Goal: Task Accomplishment & Management: Manage account settings

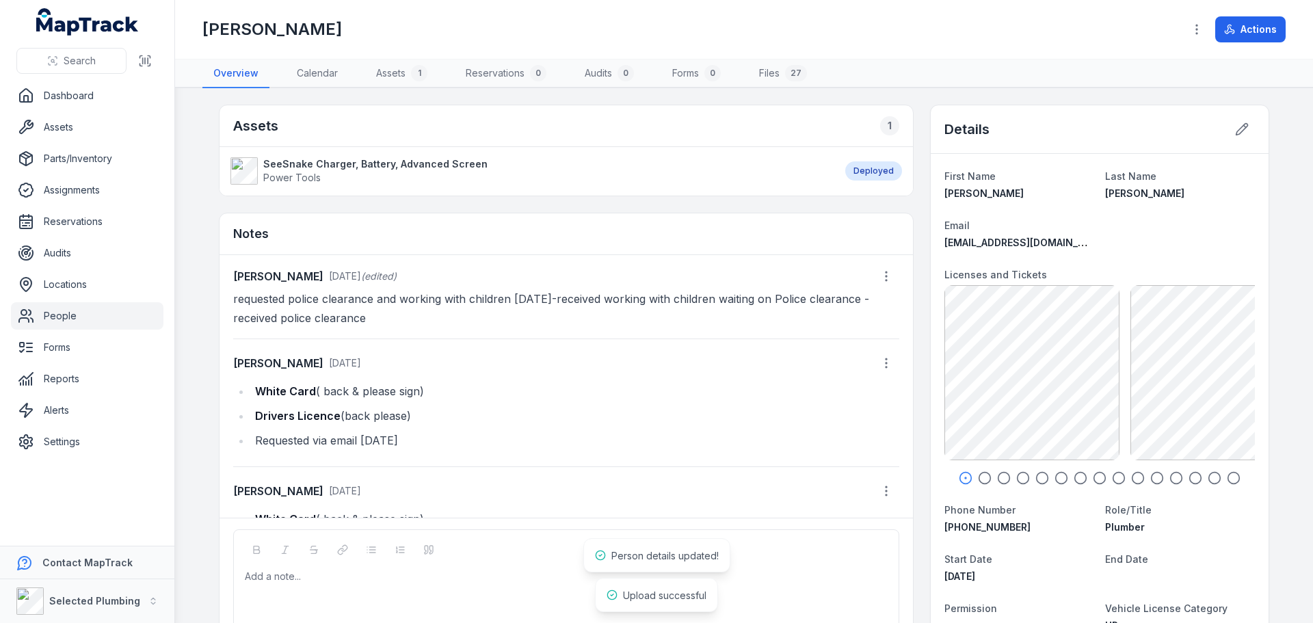
scroll to position [74, 0]
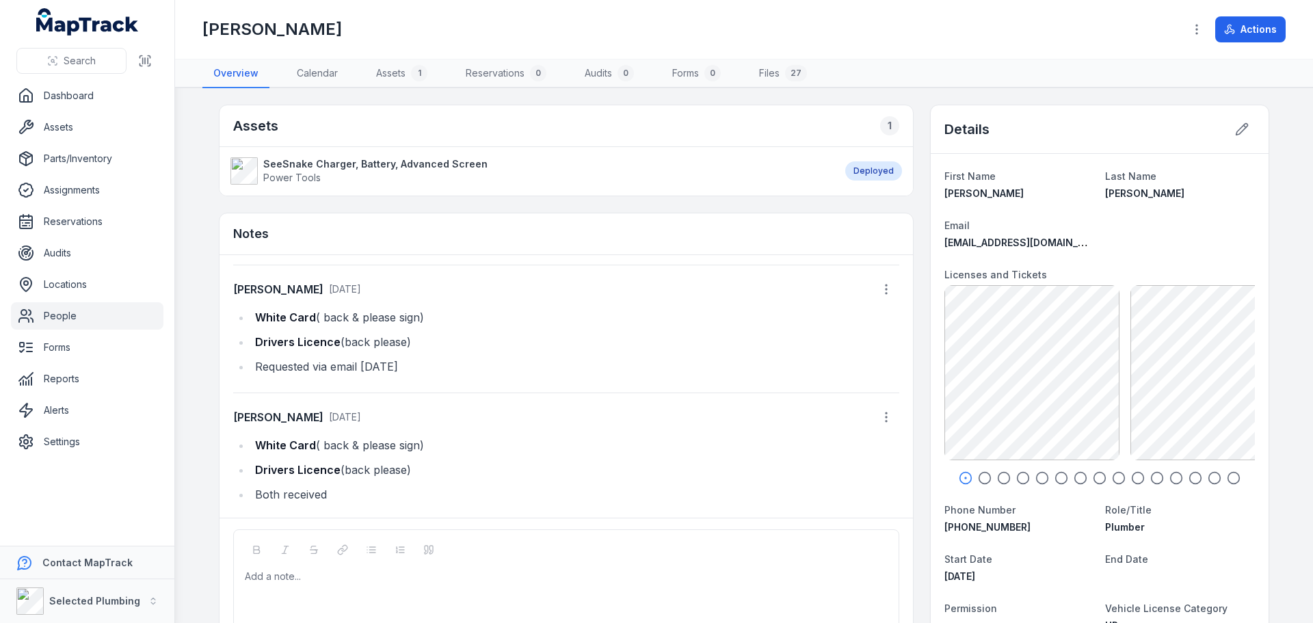
click at [978, 475] on icon "button" at bounding box center [985, 478] width 14 height 14
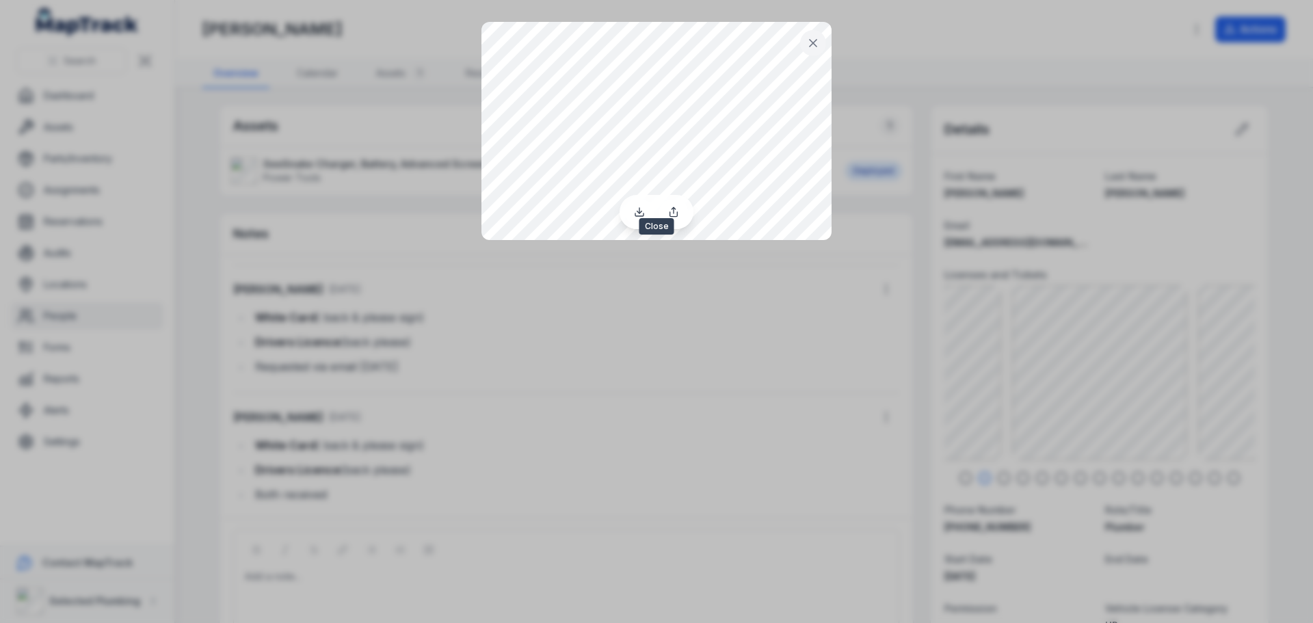
click at [823, 49] on button at bounding box center [813, 43] width 26 height 26
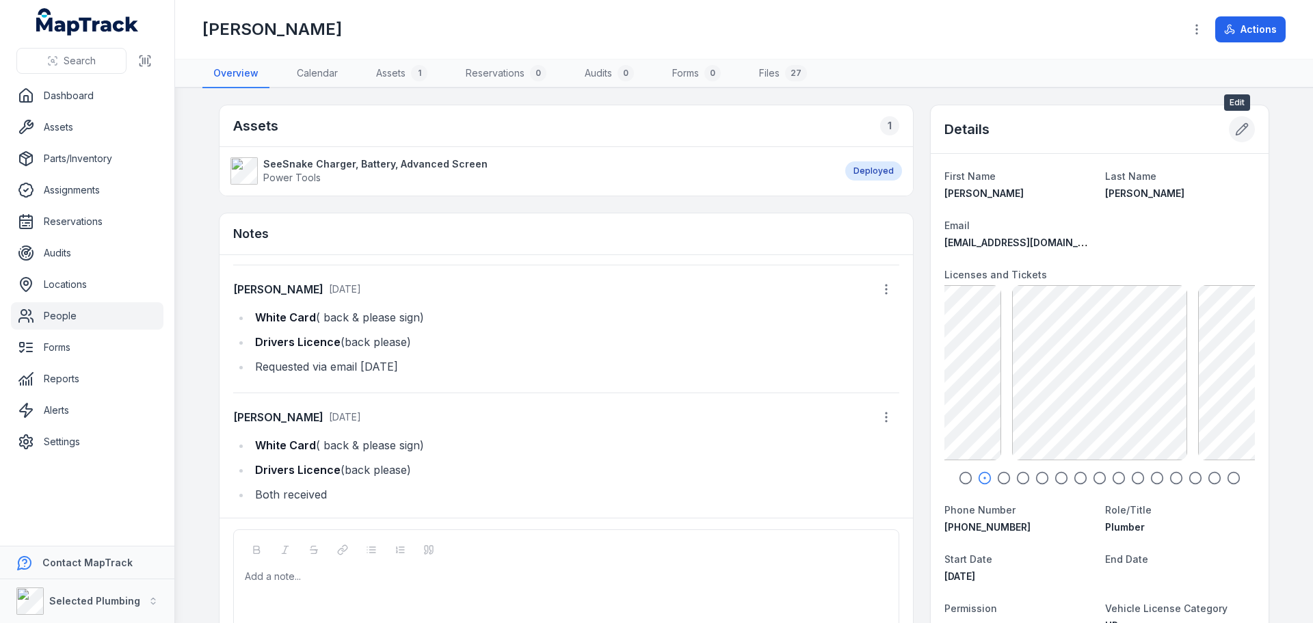
click at [1237, 129] on icon at bounding box center [1242, 129] width 14 height 14
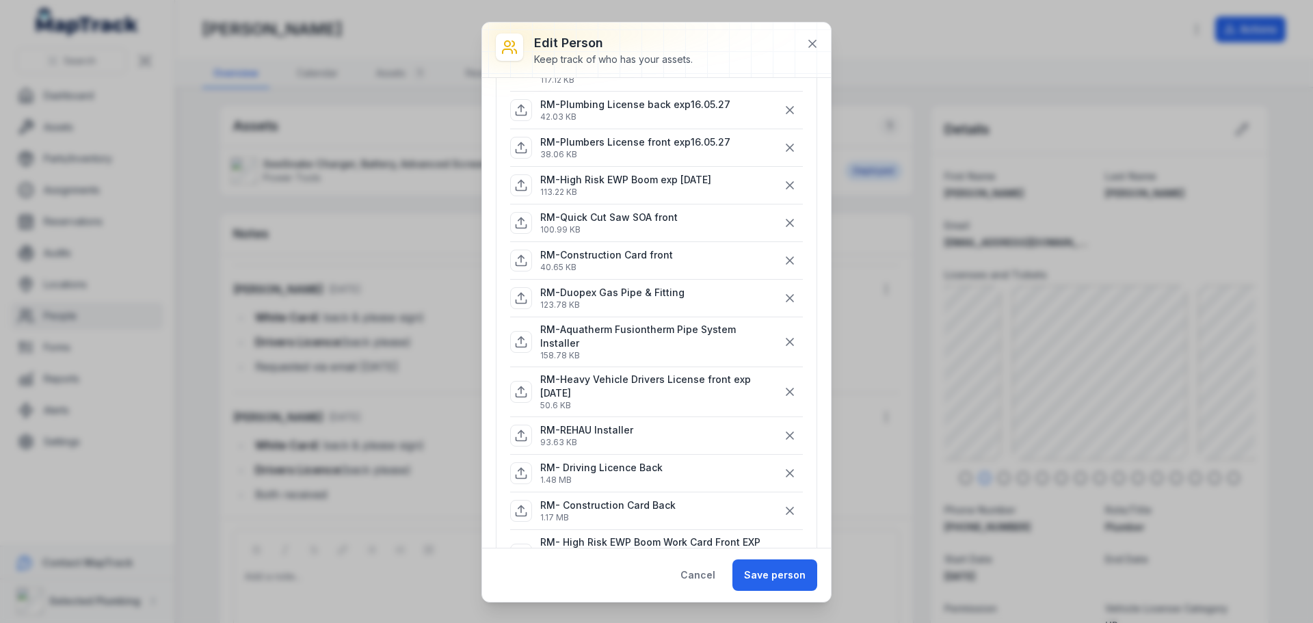
scroll to position [205, 0]
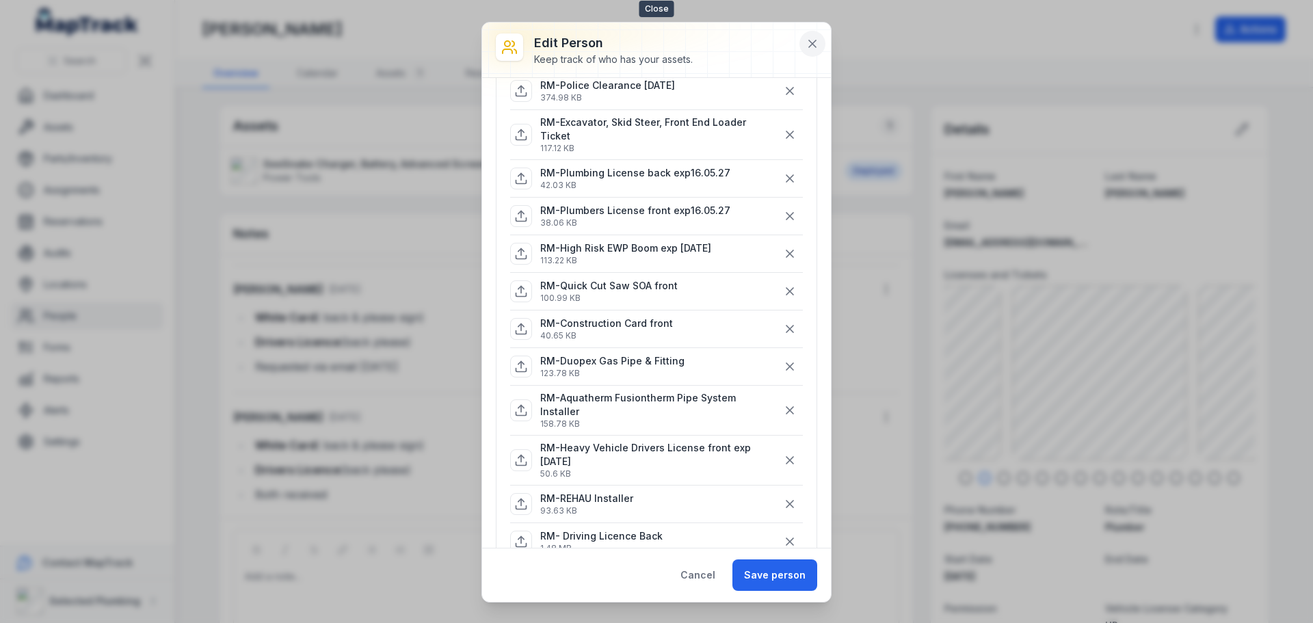
click at [820, 46] on button at bounding box center [813, 44] width 26 height 26
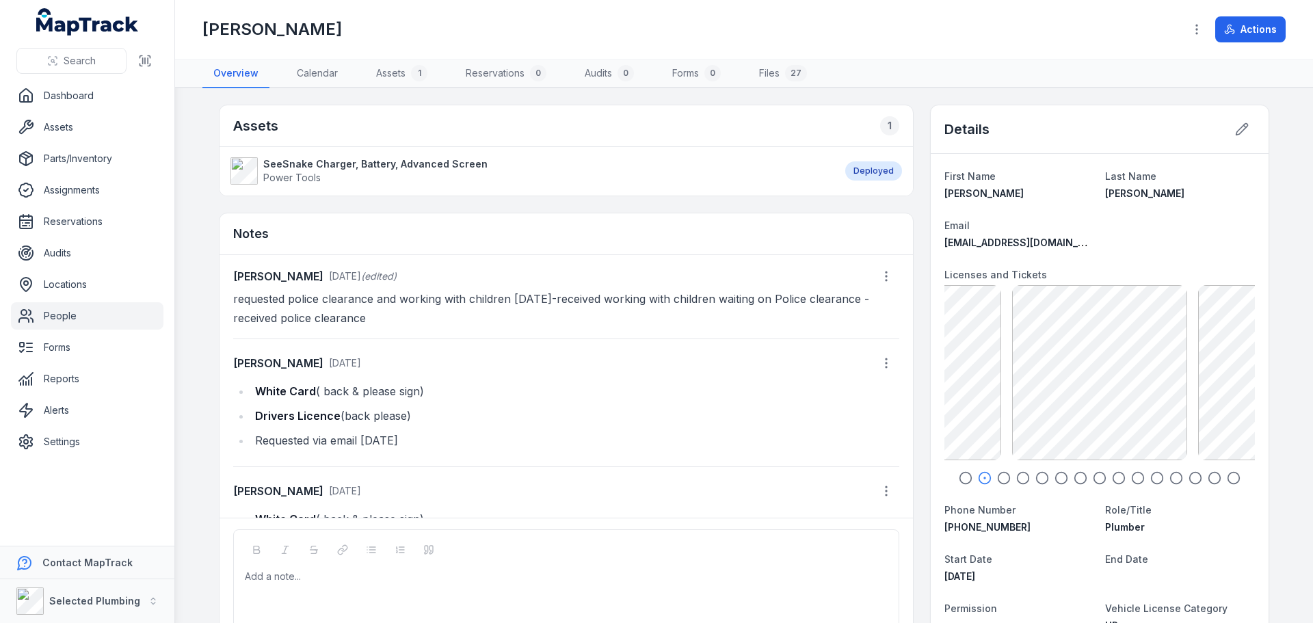
scroll to position [74, 0]
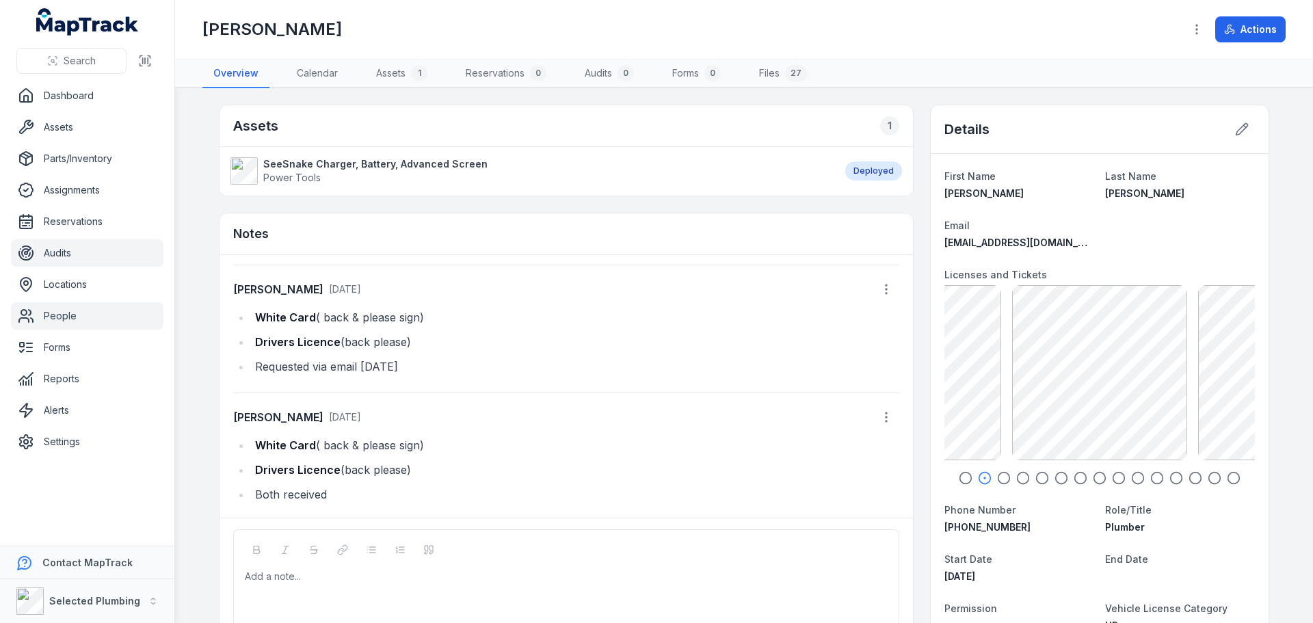
drag, startPoint x: 63, startPoint y: 319, endPoint x: 140, endPoint y: 245, distance: 106.4
click at [63, 319] on link "People" at bounding box center [87, 315] width 153 height 27
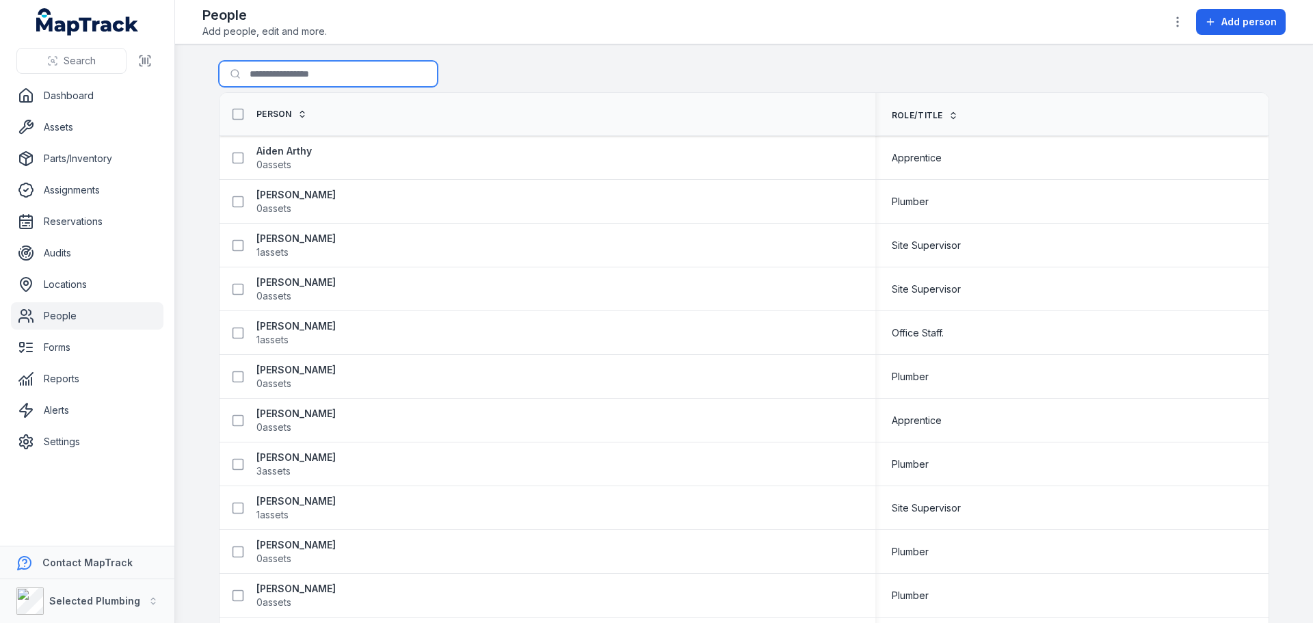
click at [288, 67] on input "Search for people" at bounding box center [328, 74] width 219 height 26
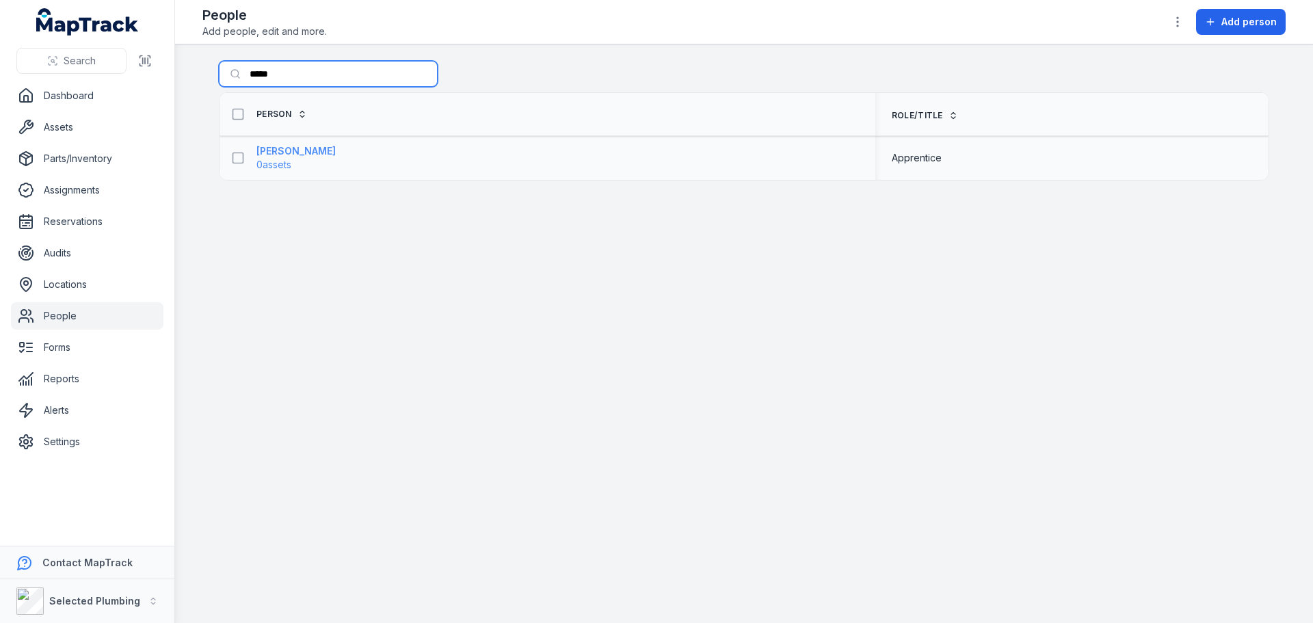
type input "*****"
click at [288, 157] on strong "[PERSON_NAME]" at bounding box center [295, 151] width 79 height 14
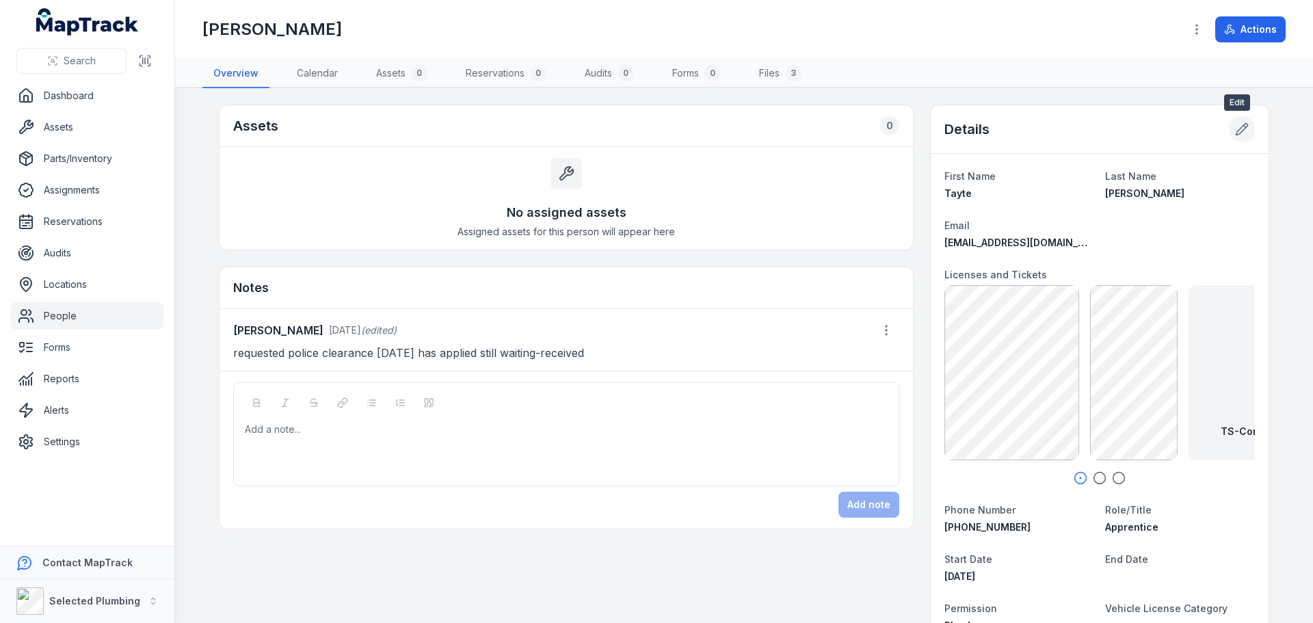
click at [1237, 121] on button at bounding box center [1242, 129] width 26 height 26
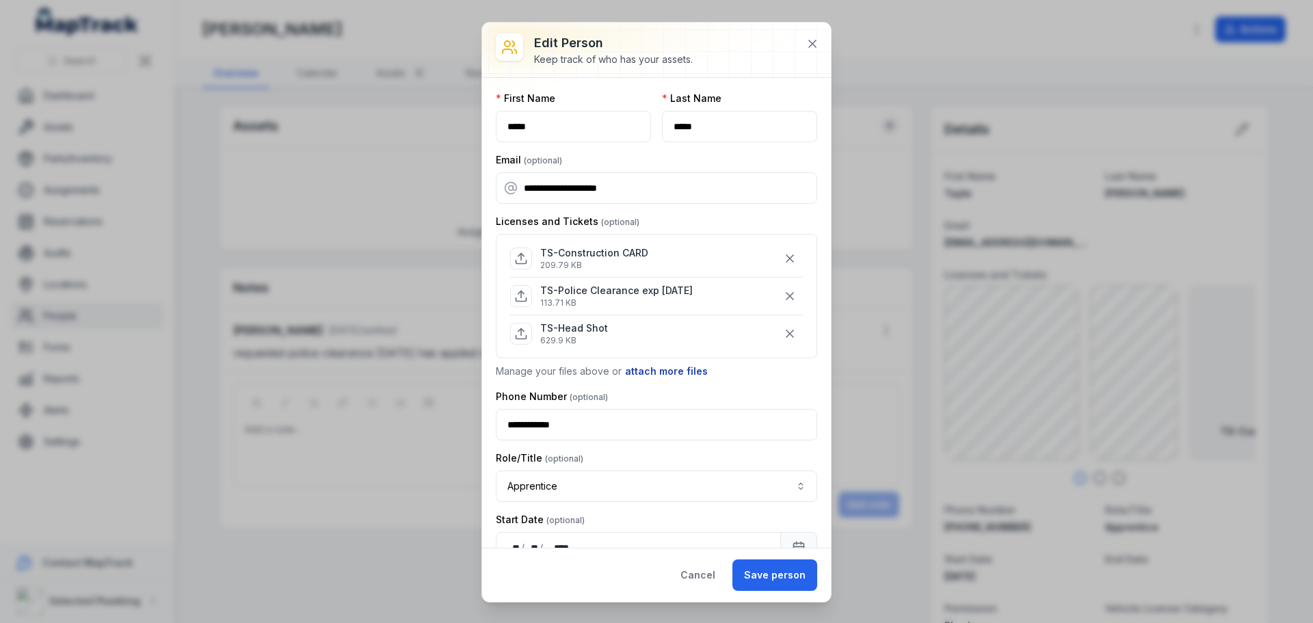
click at [665, 367] on button "attach more files" at bounding box center [666, 371] width 84 height 15
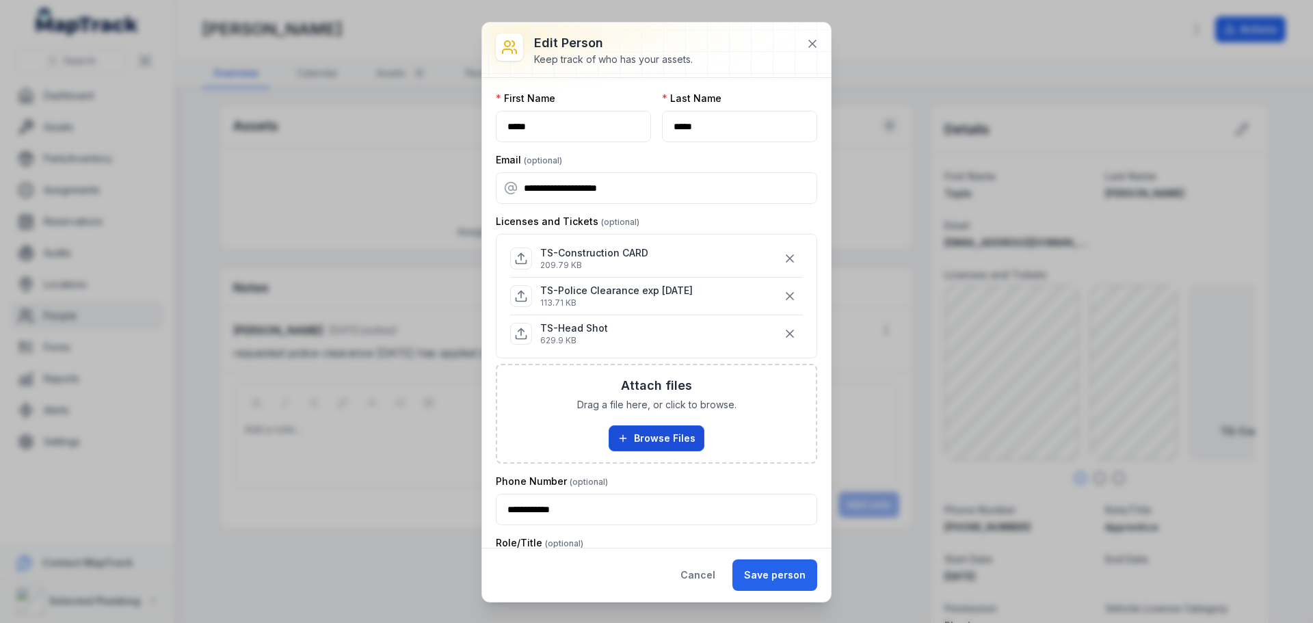
click at [658, 430] on button "Browse Files" at bounding box center [657, 438] width 96 height 26
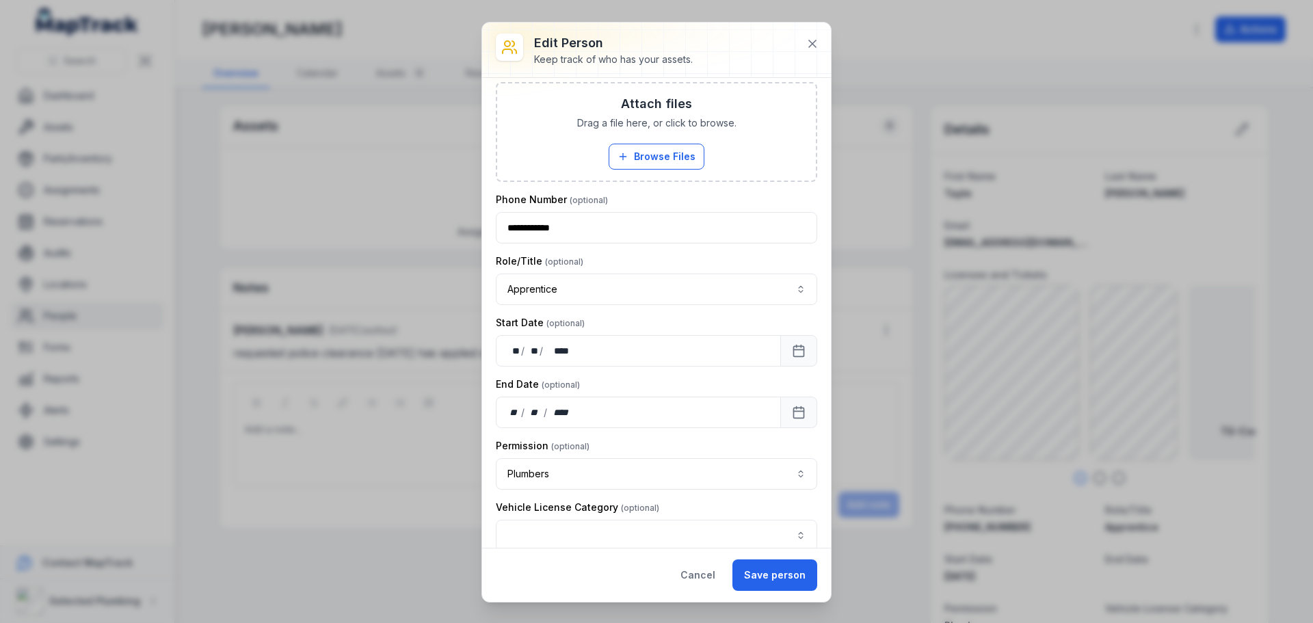
scroll to position [137, 0]
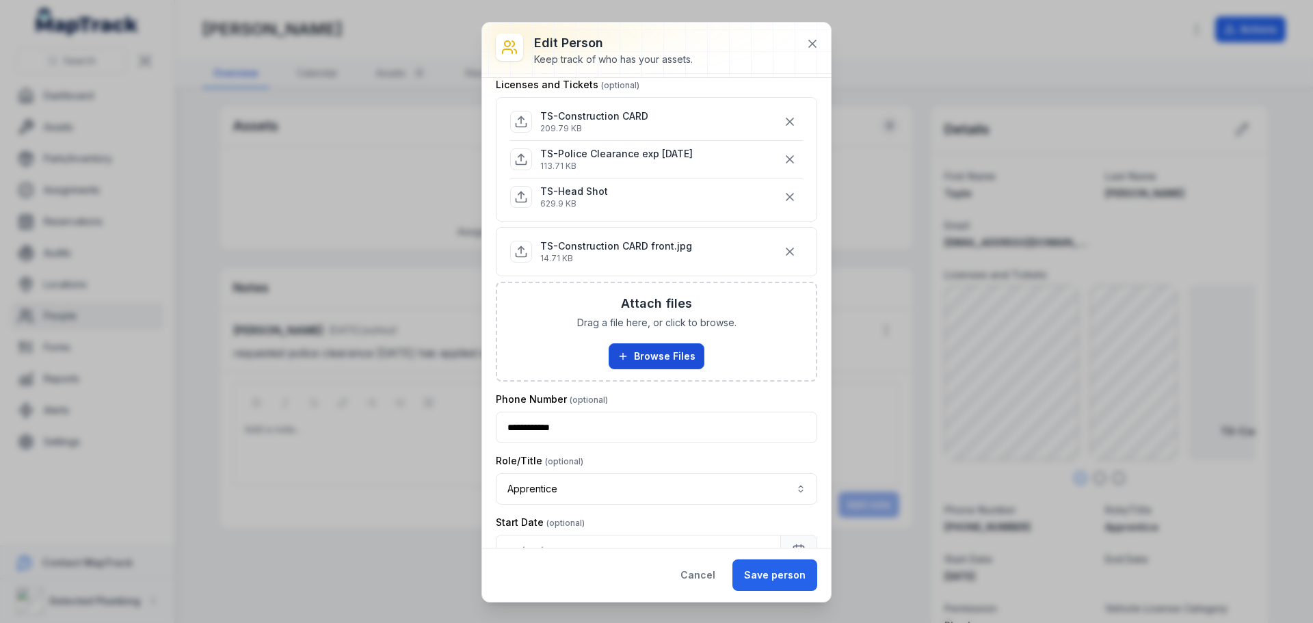
click at [654, 362] on button "Browse Files" at bounding box center [657, 356] width 96 height 26
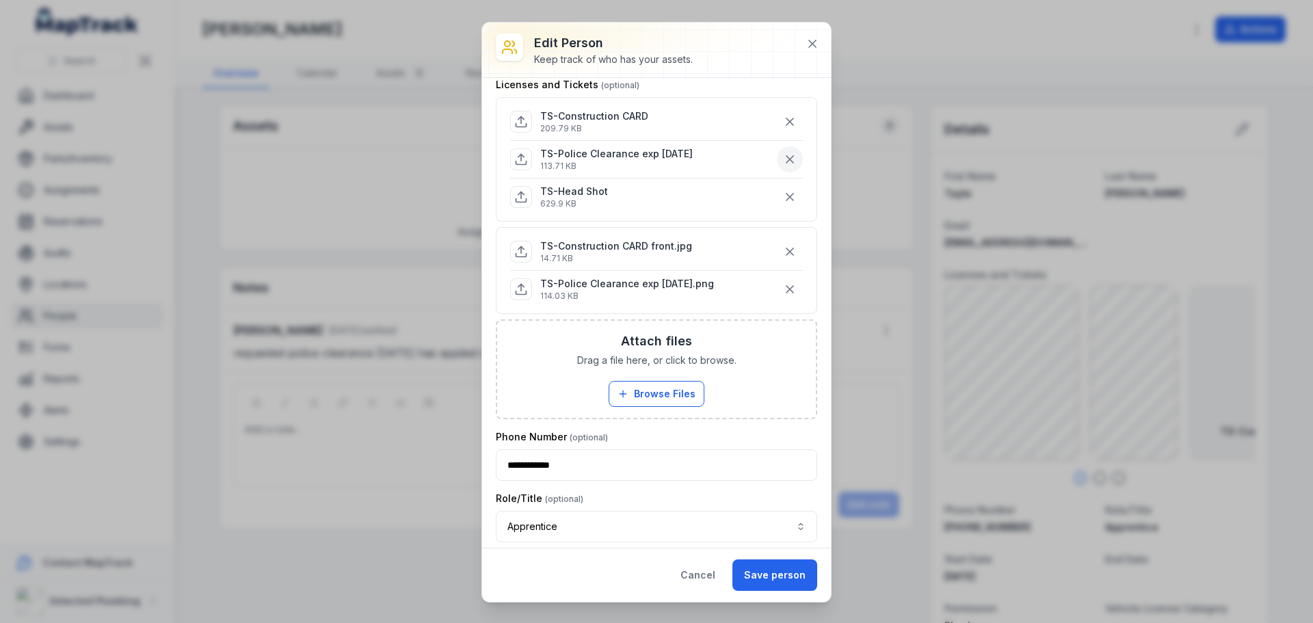
click at [787, 161] on icon "button" at bounding box center [790, 159] width 7 height 7
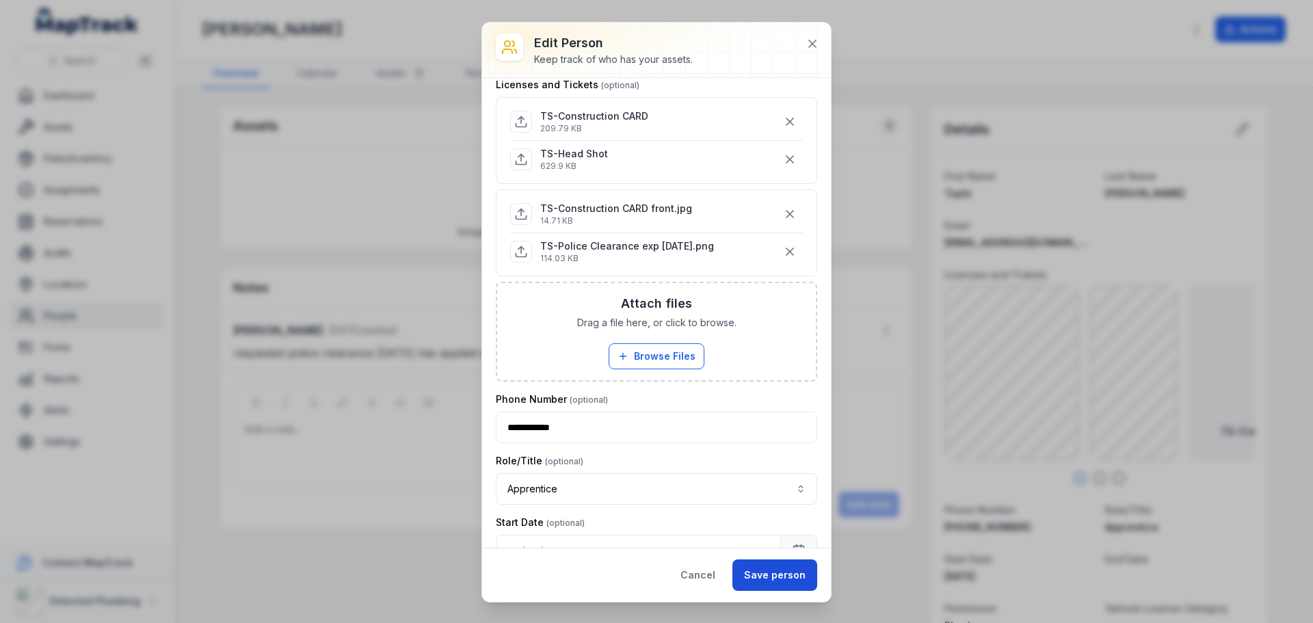
click at [748, 570] on button "Save person" at bounding box center [774, 574] width 85 height 31
